Goal: Task Accomplishment & Management: Manage account settings

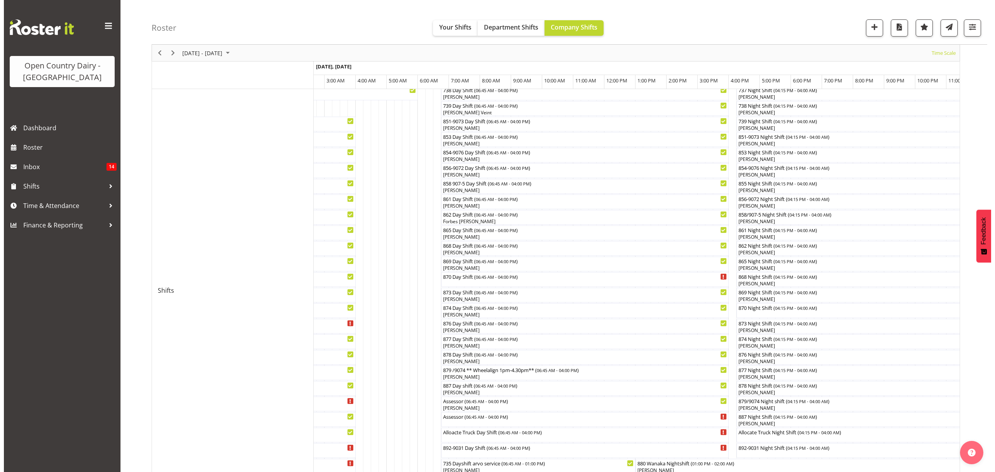
scroll to position [103, 0]
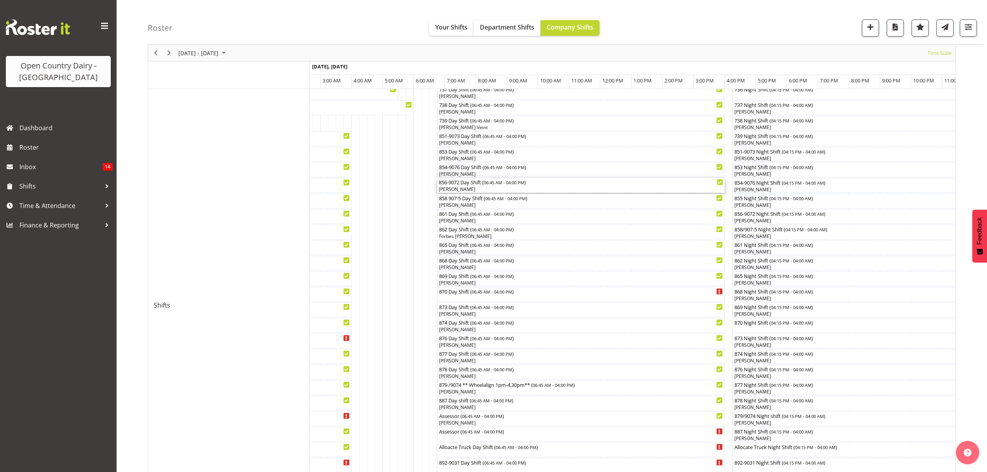
click at [455, 187] on div "[PERSON_NAME]" at bounding box center [581, 189] width 285 height 7
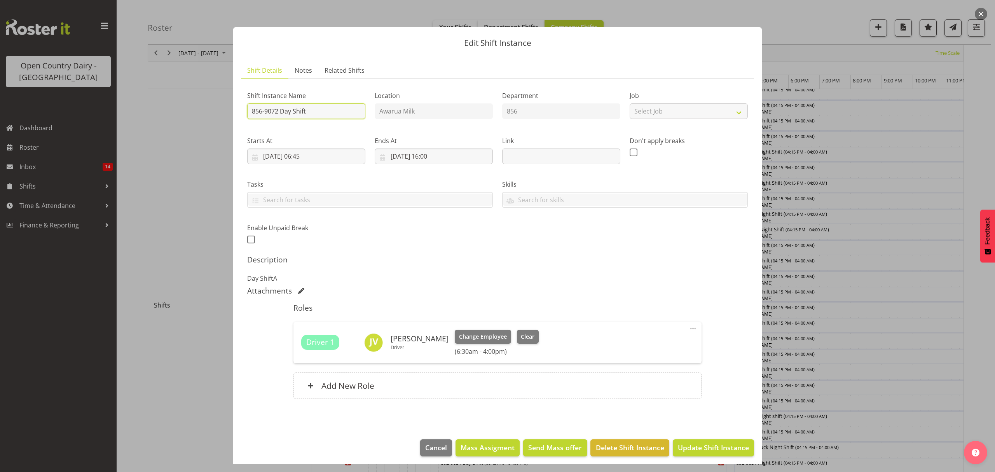
click at [276, 110] on input "856-9072 Day Shift" at bounding box center [306, 111] width 118 height 16
click at [326, 110] on input "856-9071 Day Shift" at bounding box center [306, 111] width 118 height 16
type input "856-9071 Day Shift CREAM"
click at [678, 453] on span "Update Shift Instance" at bounding box center [713, 447] width 71 height 10
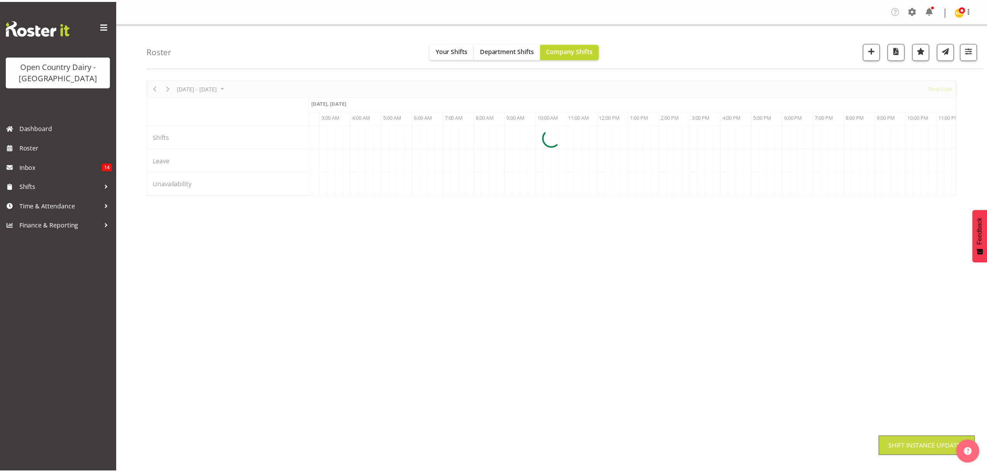
scroll to position [0, 0]
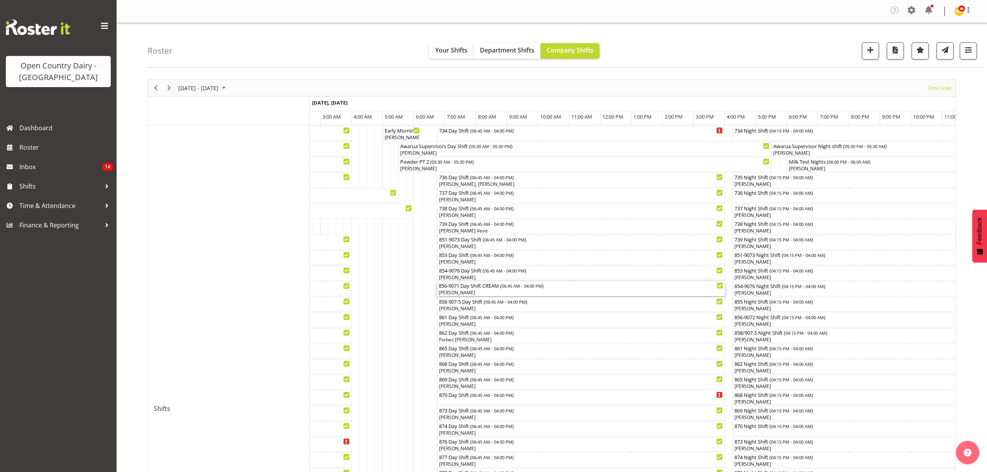
click at [462, 291] on div "[PERSON_NAME]" at bounding box center [581, 292] width 285 height 7
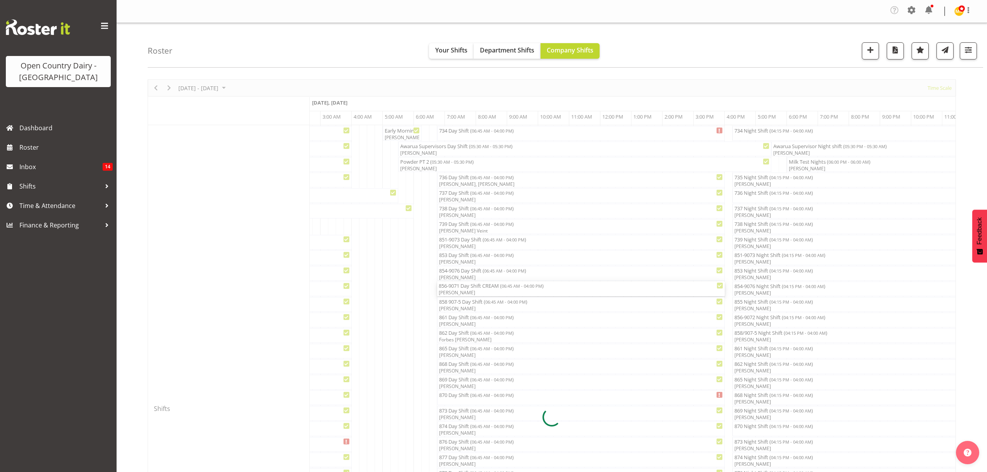
select select "8"
select select "2025"
select select "6"
select select "45"
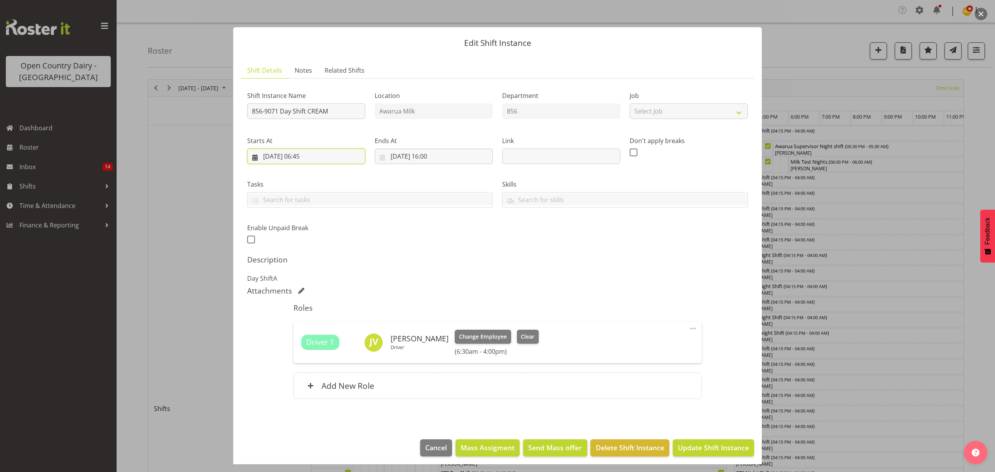
click at [306, 156] on input "[DATE] 06:45" at bounding box center [306, 157] width 118 height 16
click at [301, 321] on select "00 01 02 03 04 05 06 07 08 09 10 11 12 13 14 15 16 17 18 19 20 21 22 23" at bounding box center [306, 322] width 17 height 16
select select "5"
click at [298, 314] on select "00 01 02 03 04 05 06 07 08 09 10 11 12 13 14 15 16 17 18 19 20 21 22 23" at bounding box center [306, 322] width 17 height 16
type input "[DATE] 05:45"
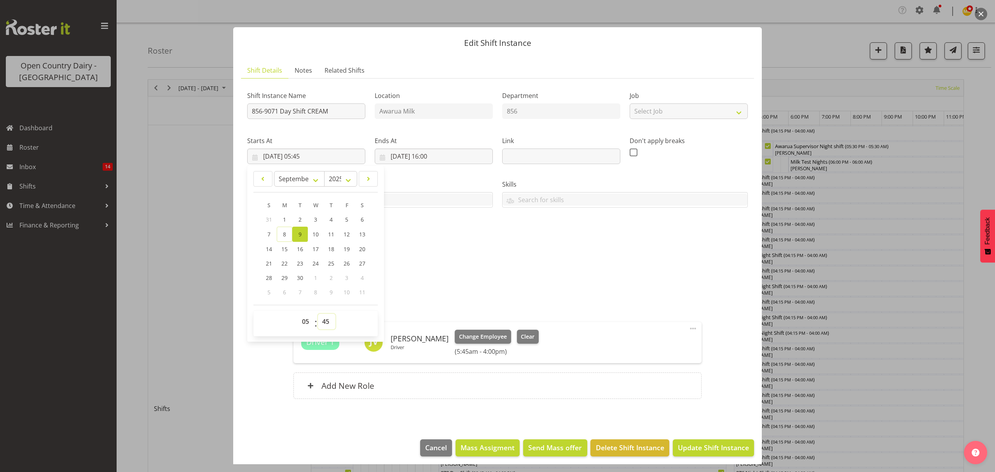
click at [325, 316] on select "00 01 02 03 04 05 06 07 08 09 10 11 12 13 14 15 16 17 18 19 20 21 22 23 24 25 2…" at bounding box center [326, 322] width 17 height 16
select select "0"
click at [318, 314] on select "00 01 02 03 04 05 06 07 08 09 10 11 12 13 14 15 16 17 18 19 20 21 22 23 24 25 2…" at bounding box center [326, 322] width 17 height 16
type input "[DATE] 05:00"
click at [708, 451] on span "Update Shift Instance" at bounding box center [713, 447] width 71 height 10
